Goal: Information Seeking & Learning: Learn about a topic

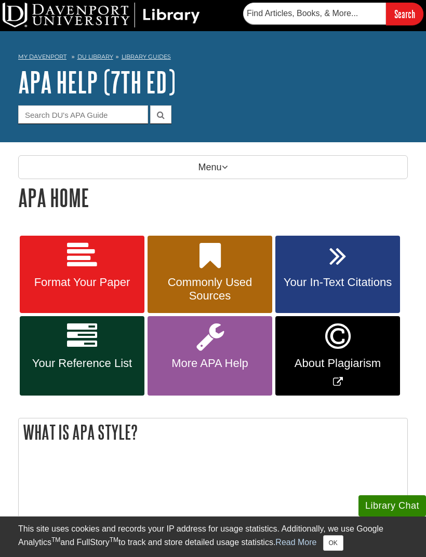
click at [85, 270] on icon at bounding box center [82, 256] width 30 height 30
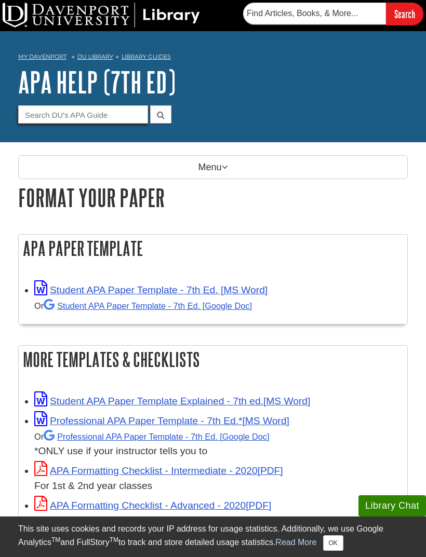
click at [38, 121] on input "Guide Search Terms" at bounding box center [83, 114] width 130 height 18
type input "Abstract"
click at [163, 120] on button "submit" at bounding box center [160, 114] width 21 height 18
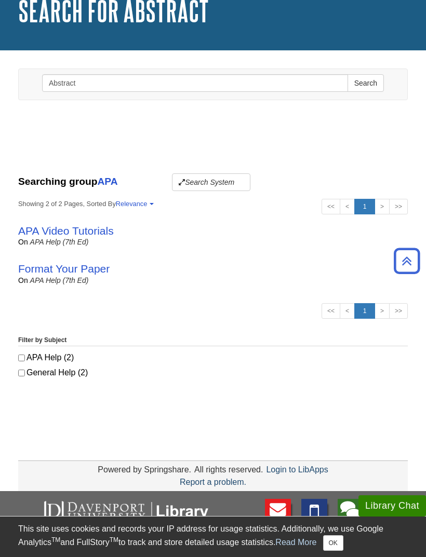
scroll to position [71, 0]
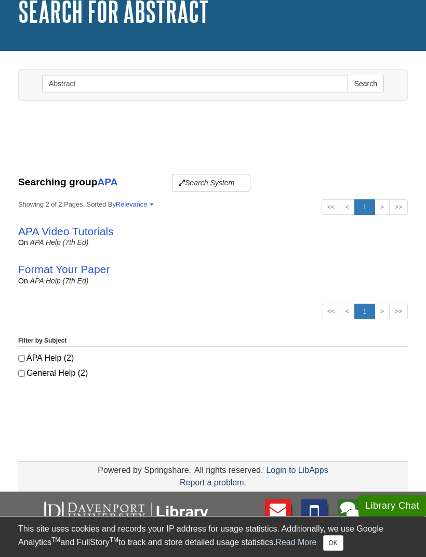
click at [37, 269] on link "Format Your Paper" at bounding box center [63, 269] width 91 height 12
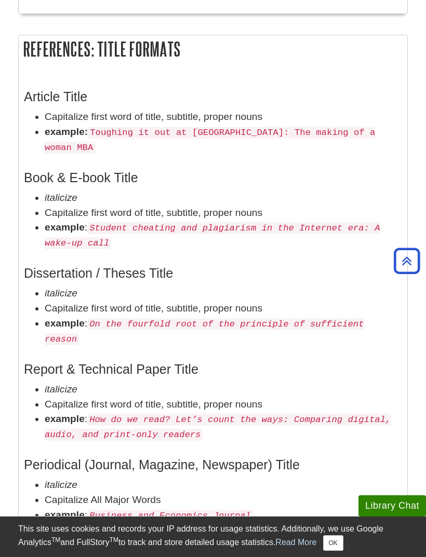
scroll to position [1771, 0]
